Goal: Information Seeking & Learning: Learn about a topic

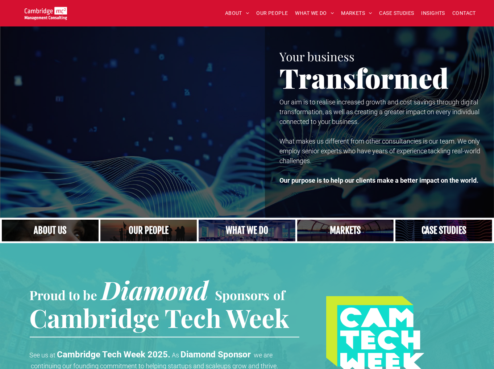
scroll to position [109, 0]
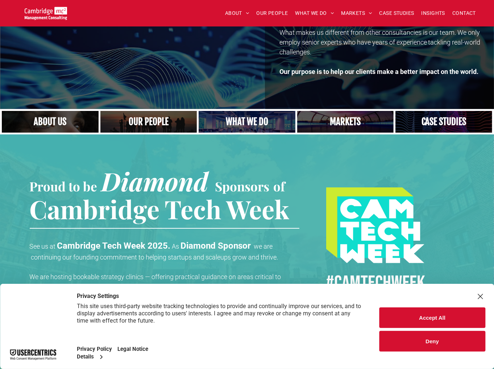
click at [238, 121] on link "A yoga teacher lifting his whole body off the ground in the peacock pose" at bounding box center [247, 121] width 103 height 23
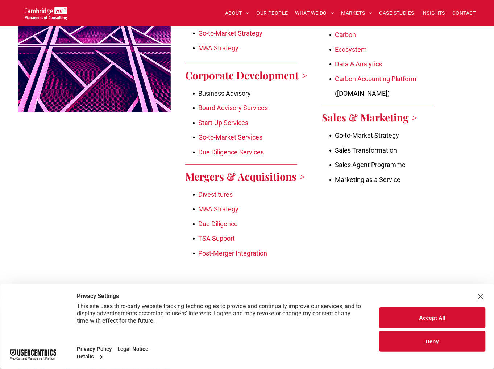
scroll to position [435, 0]
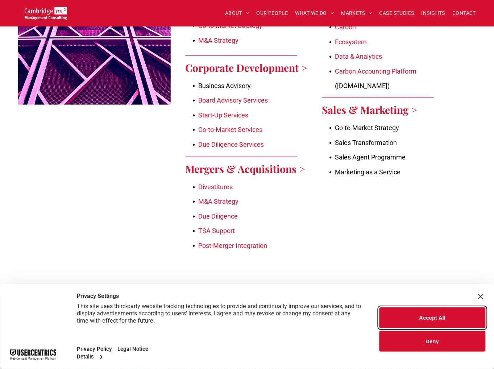
click at [432, 312] on button "Accept All" at bounding box center [432, 317] width 106 height 21
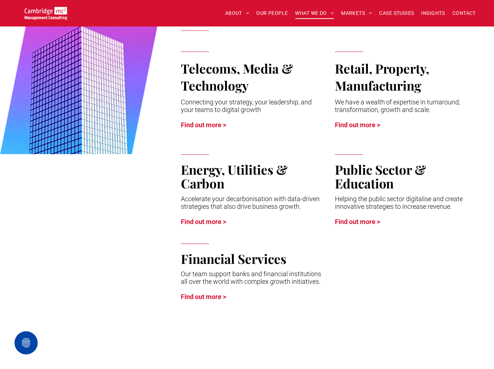
scroll to position [2174, 0]
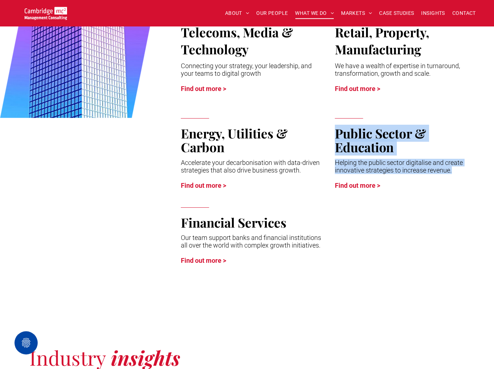
drag, startPoint x: 335, startPoint y: 120, endPoint x: 404, endPoint y: 165, distance: 83.2
click at [404, 165] on div "Public Sector & Education Helping the public sector digitalise and create innov…" at bounding box center [406, 153] width 154 height 89
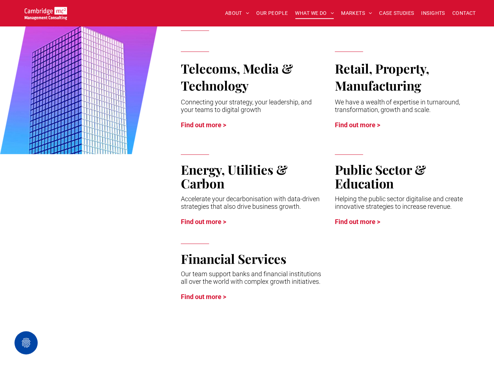
click at [386, 248] on div at bounding box center [406, 271] width 154 height 75
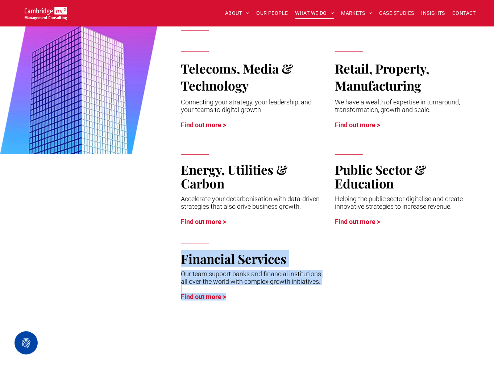
drag, startPoint x: 183, startPoint y: 245, endPoint x: 332, endPoint y: 264, distance: 150.2
click at [332, 264] on div "Financial Services Our team support banks and financial institutions all over t…" at bounding box center [329, 271] width 308 height 75
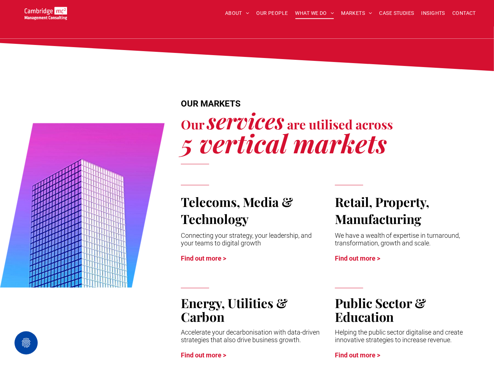
scroll to position [2102, 0]
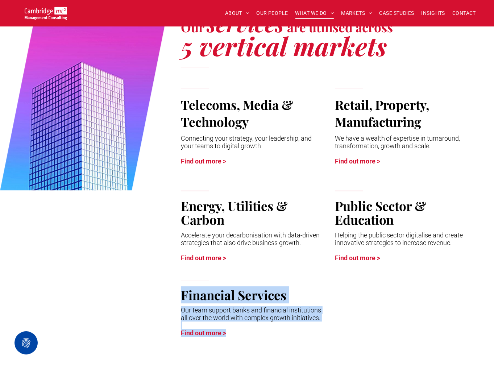
click at [344, 300] on div at bounding box center [406, 308] width 154 height 75
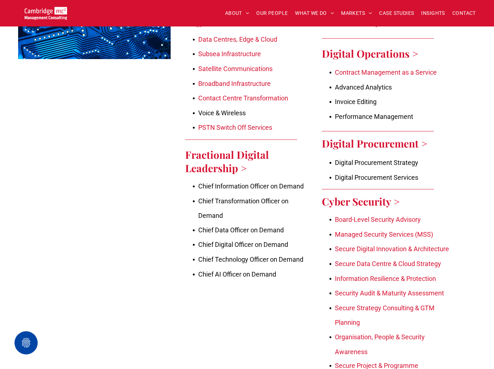
scroll to position [870, 0]
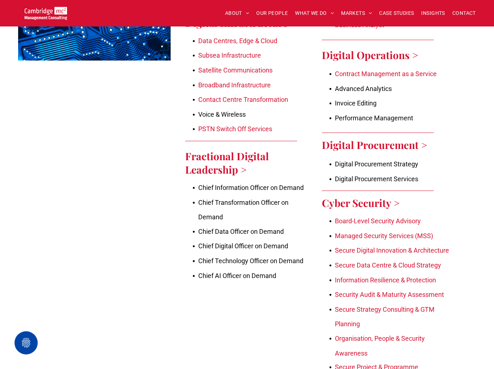
click at [178, 270] on div "Technology > Fundamentally improving and changing the way you harness technolog…" at bounding box center [323, 130] width 305 height 574
click at [159, 314] on div at bounding box center [94, 130] width 153 height 574
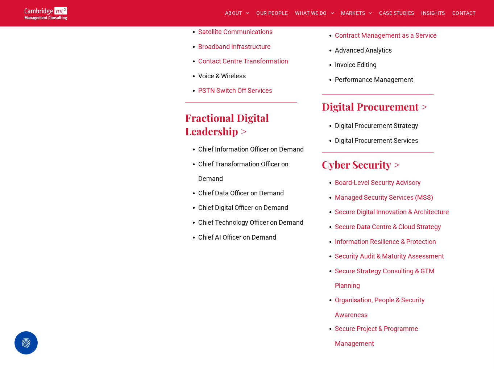
scroll to position [906, 0]
